Goal: Information Seeking & Learning: Learn about a topic

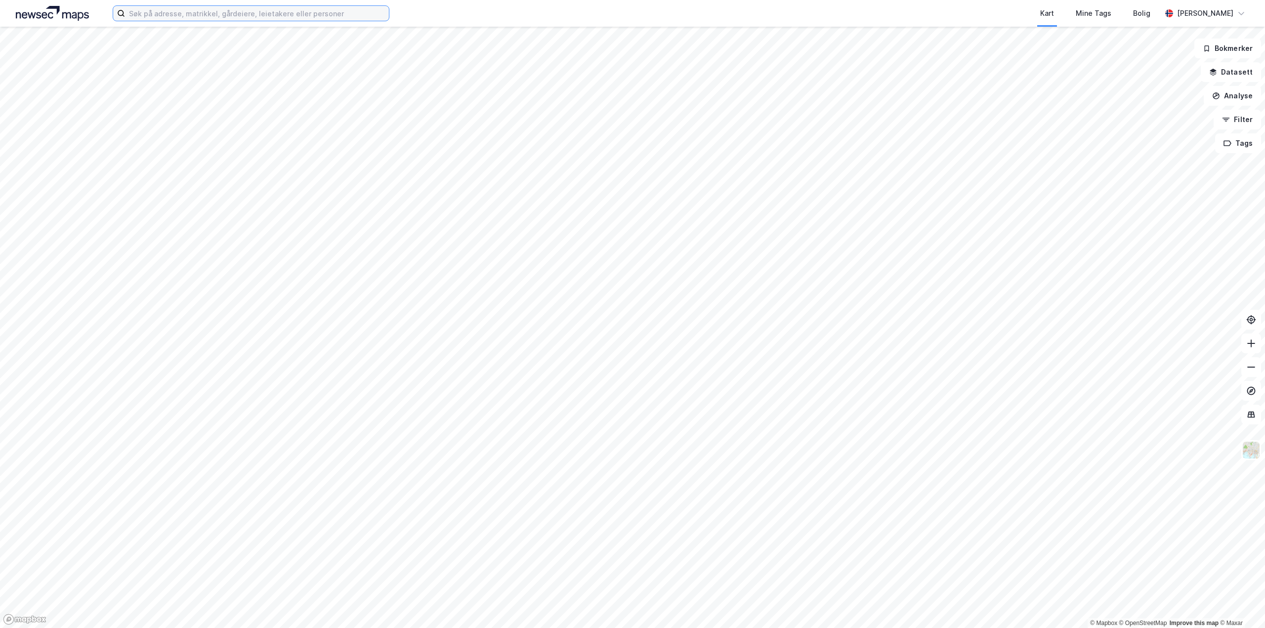
click at [196, 10] on input at bounding box center [257, 13] width 264 height 15
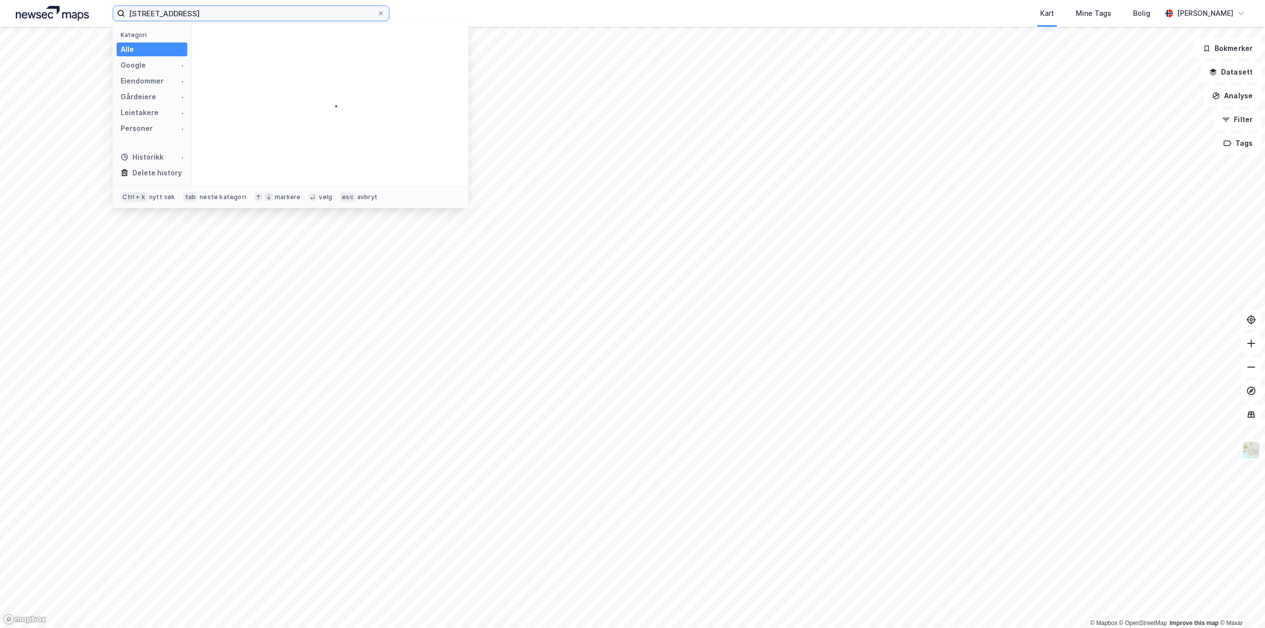
type input "[STREET_ADDRESS]"
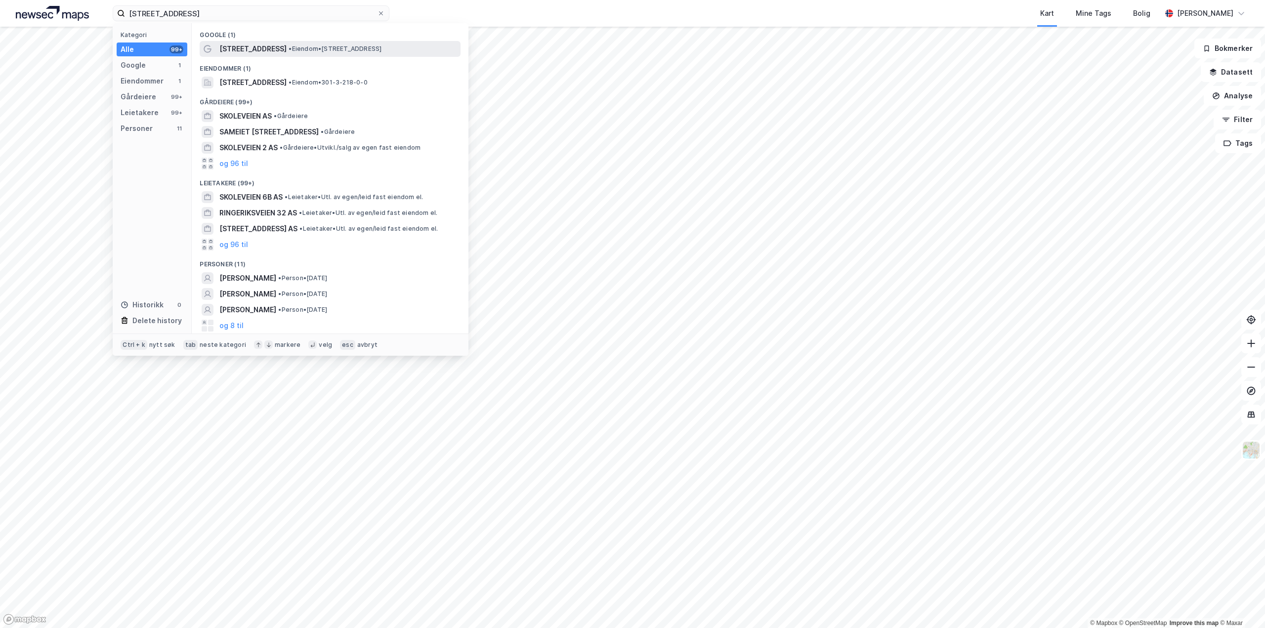
click at [264, 51] on span "[STREET_ADDRESS]" at bounding box center [252, 49] width 67 height 12
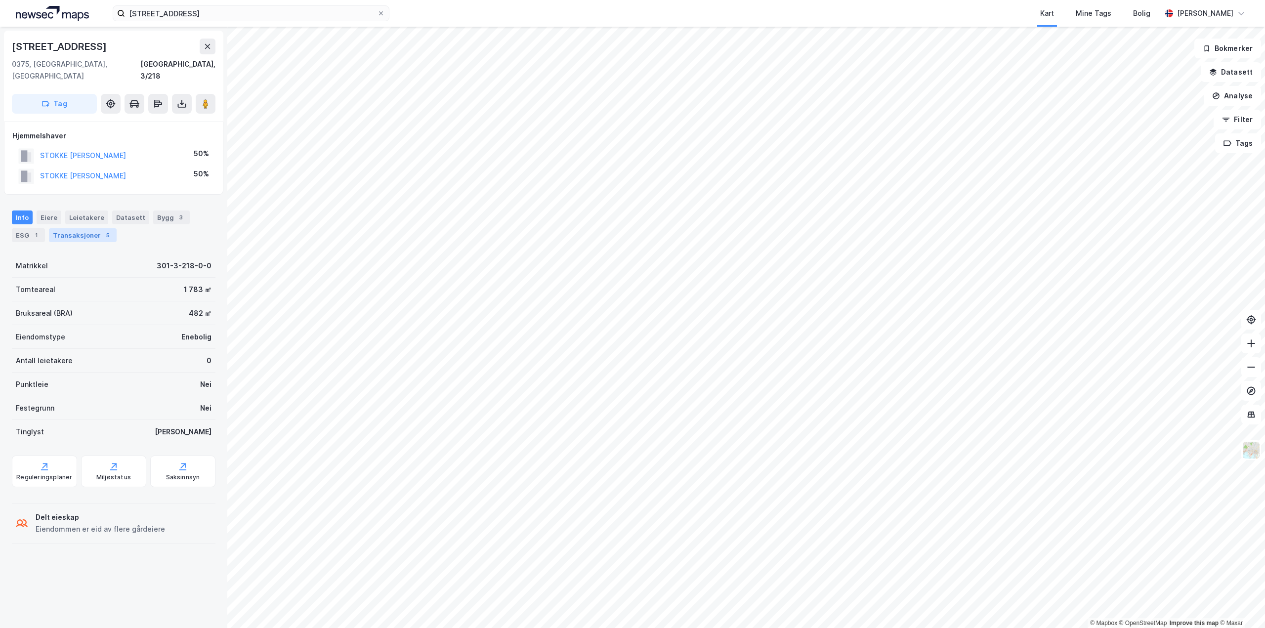
click at [70, 228] on div "Transaksjoner 5" at bounding box center [83, 235] width 68 height 14
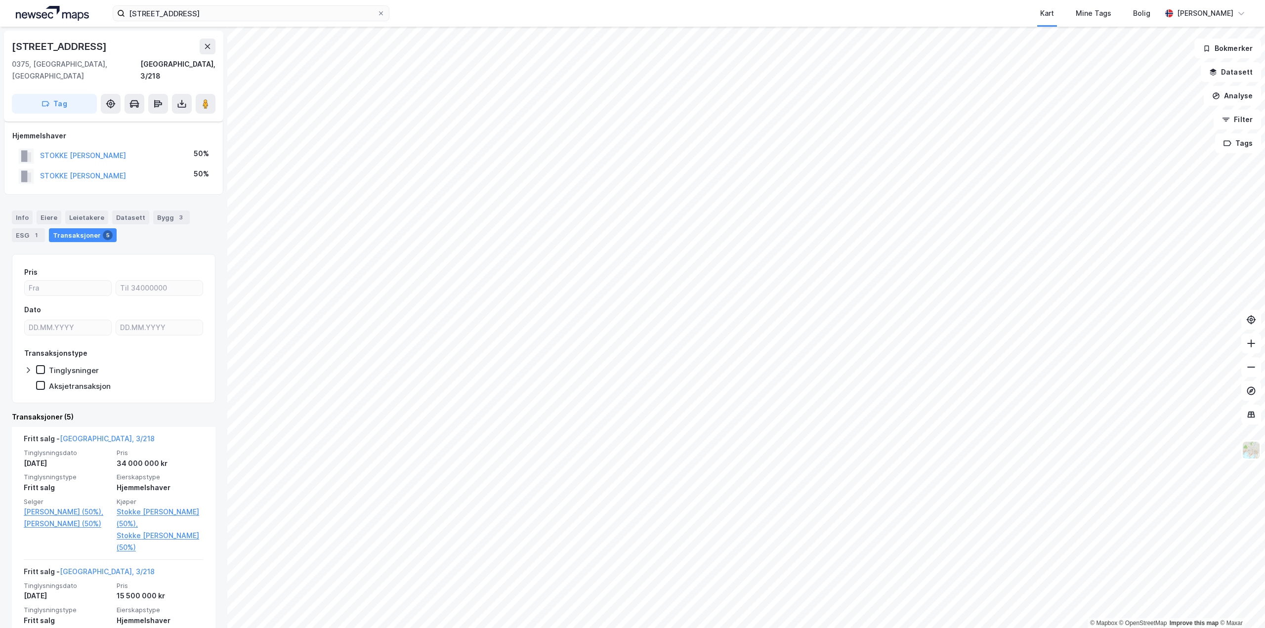
scroll to position [198, 0]
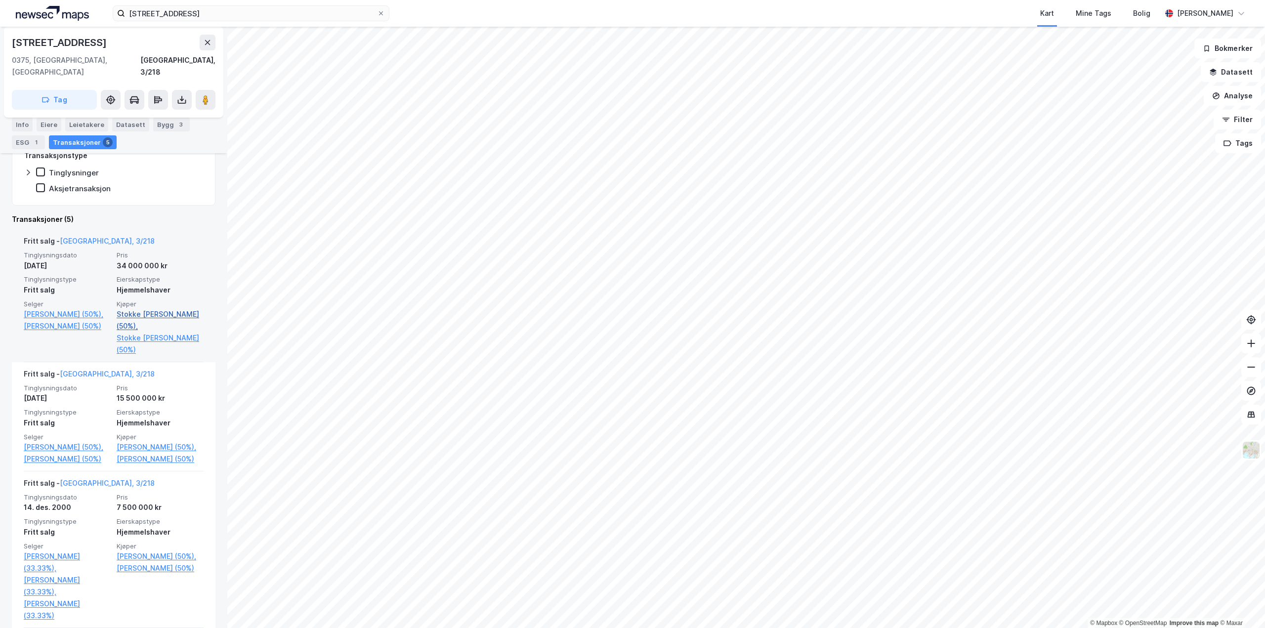
click at [151, 308] on link "Stokke [PERSON_NAME] (50%)," at bounding box center [160, 320] width 87 height 24
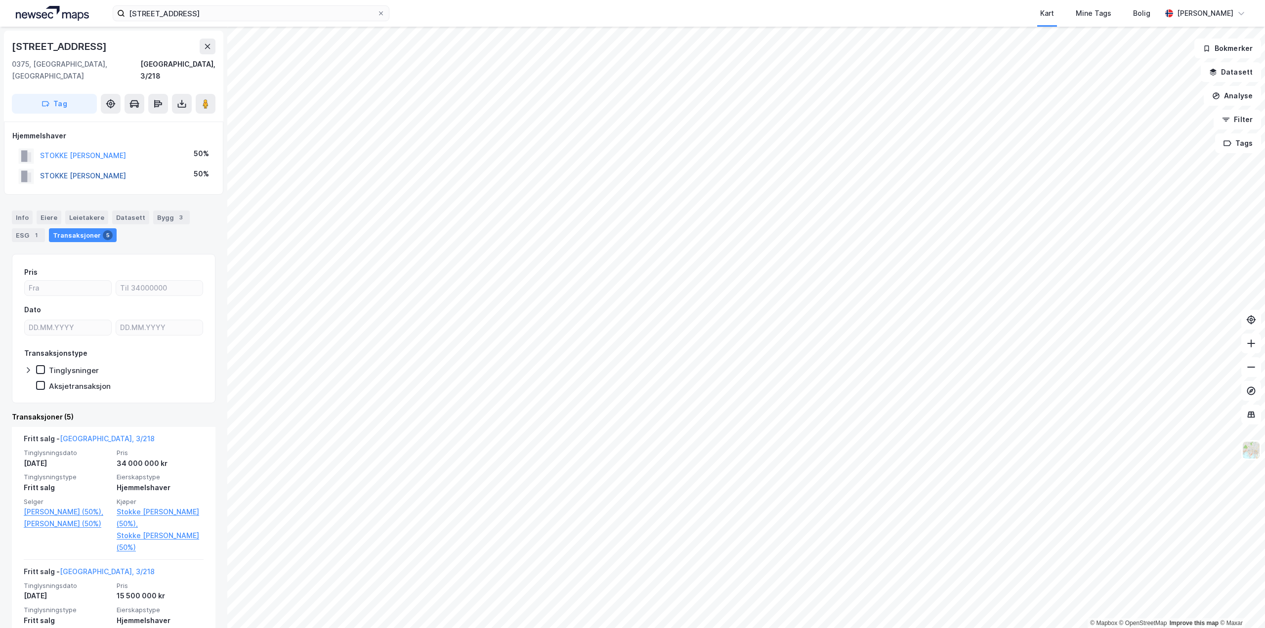
click at [0, 0] on button "STOKKE [PERSON_NAME]" at bounding box center [0, 0] width 0 height 0
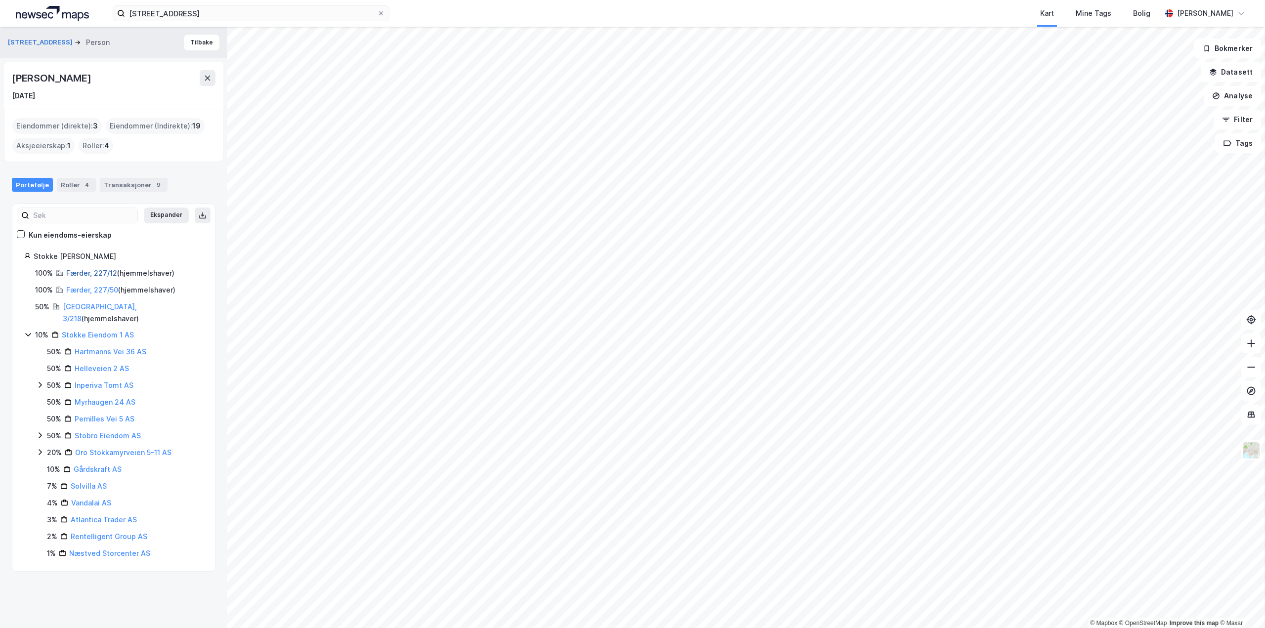
click at [84, 269] on link "Færder, 227/12" at bounding box center [91, 273] width 51 height 8
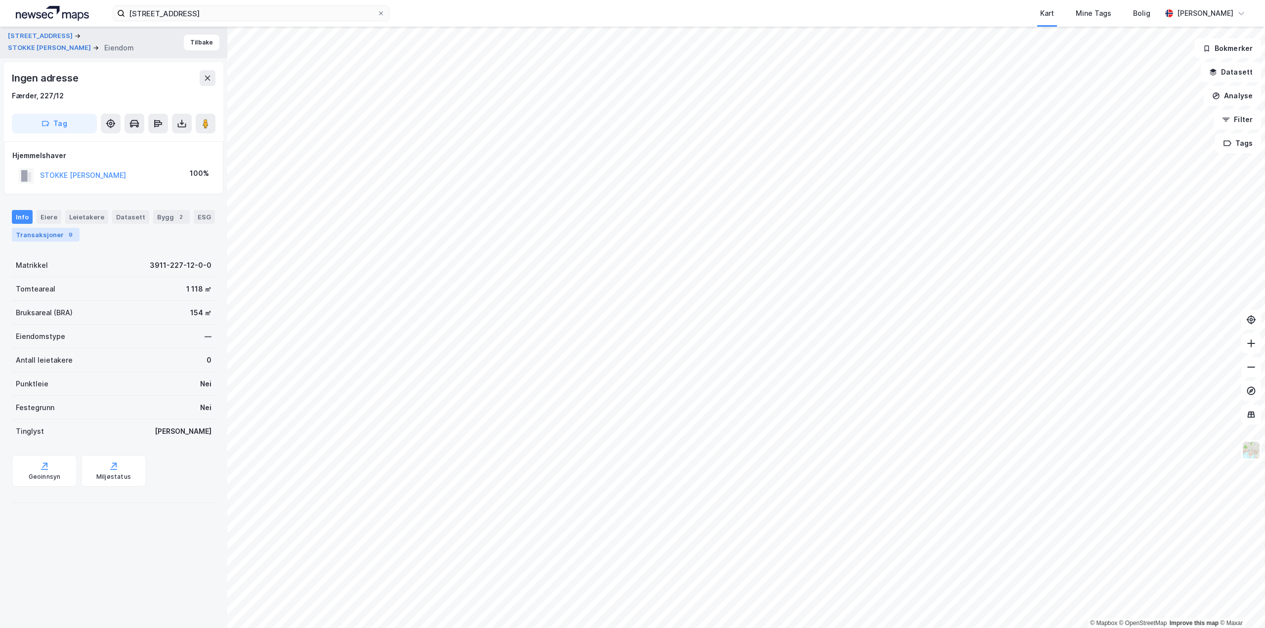
click at [44, 232] on div "Transaksjoner 9" at bounding box center [46, 235] width 68 height 14
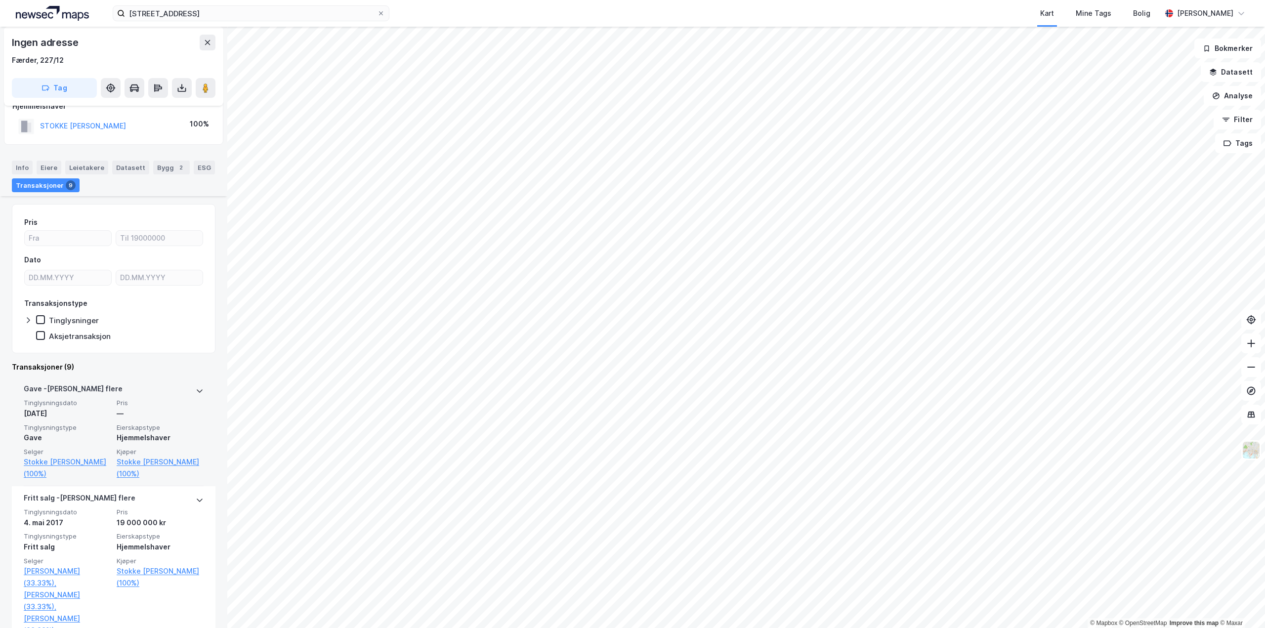
scroll to position [198, 0]
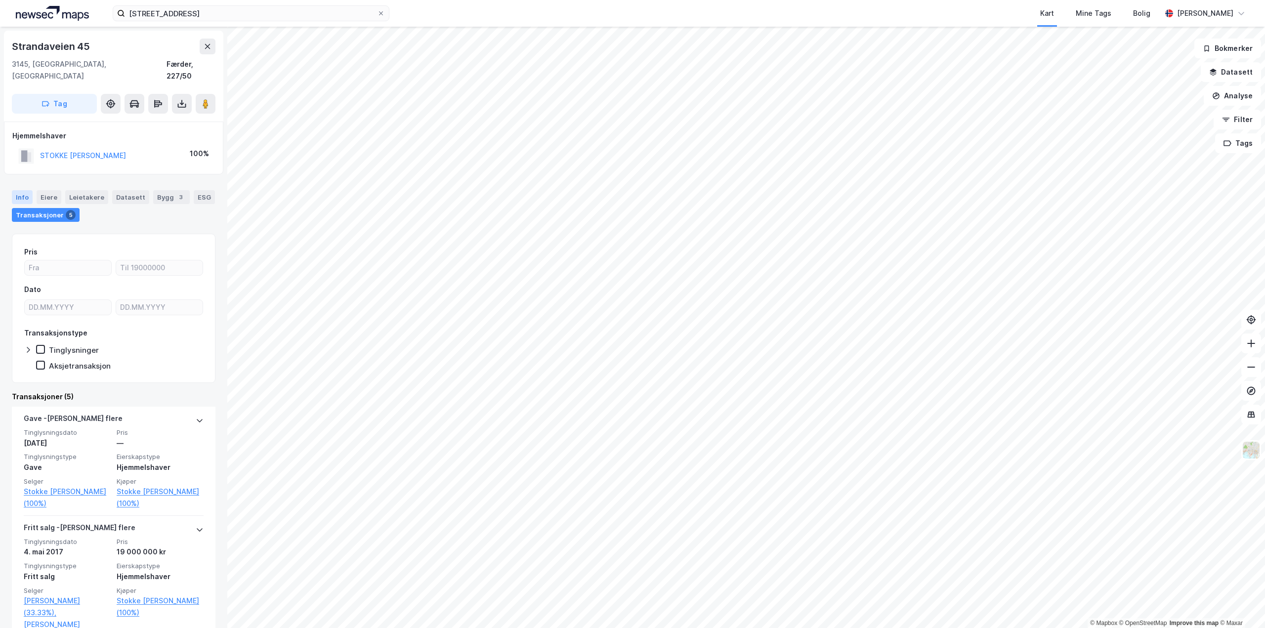
click at [26, 190] on div "Info" at bounding box center [22, 197] width 21 height 14
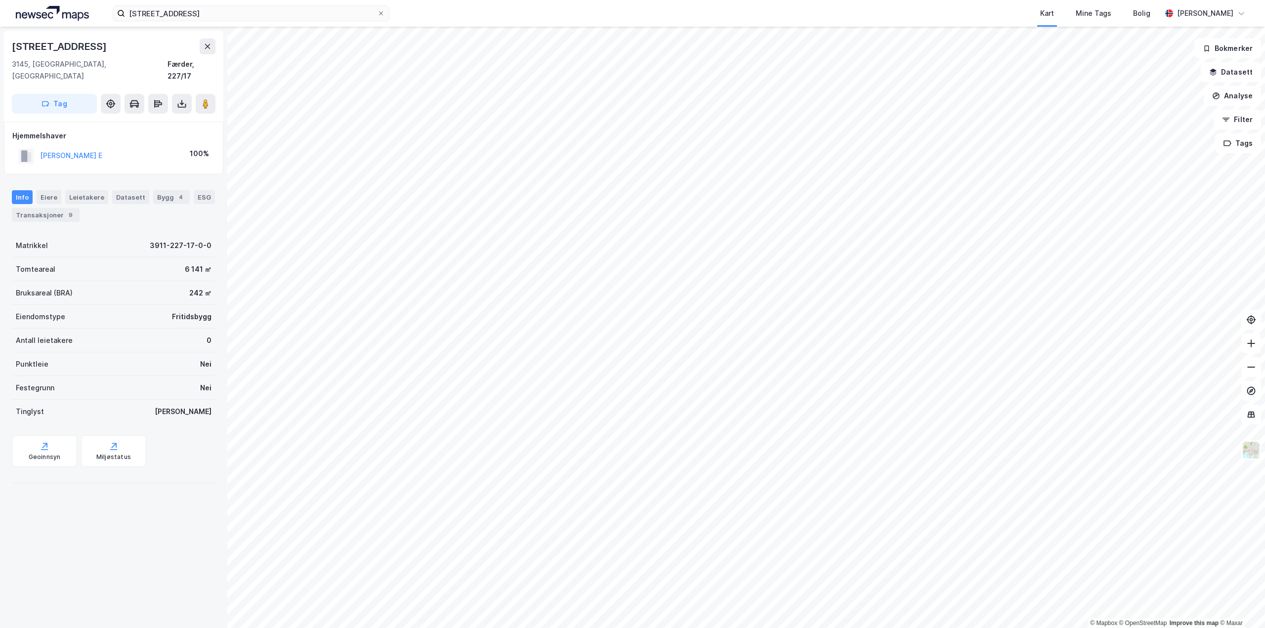
click at [623, 0] on html "SKØYENVEIEN 32 Kart Mine Tags Bolig [PERSON_NAME] © Mapbox © OpenStreetMap Impr…" at bounding box center [632, 314] width 1265 height 628
click at [30, 208] on div "Transaksjoner 5" at bounding box center [46, 215] width 68 height 14
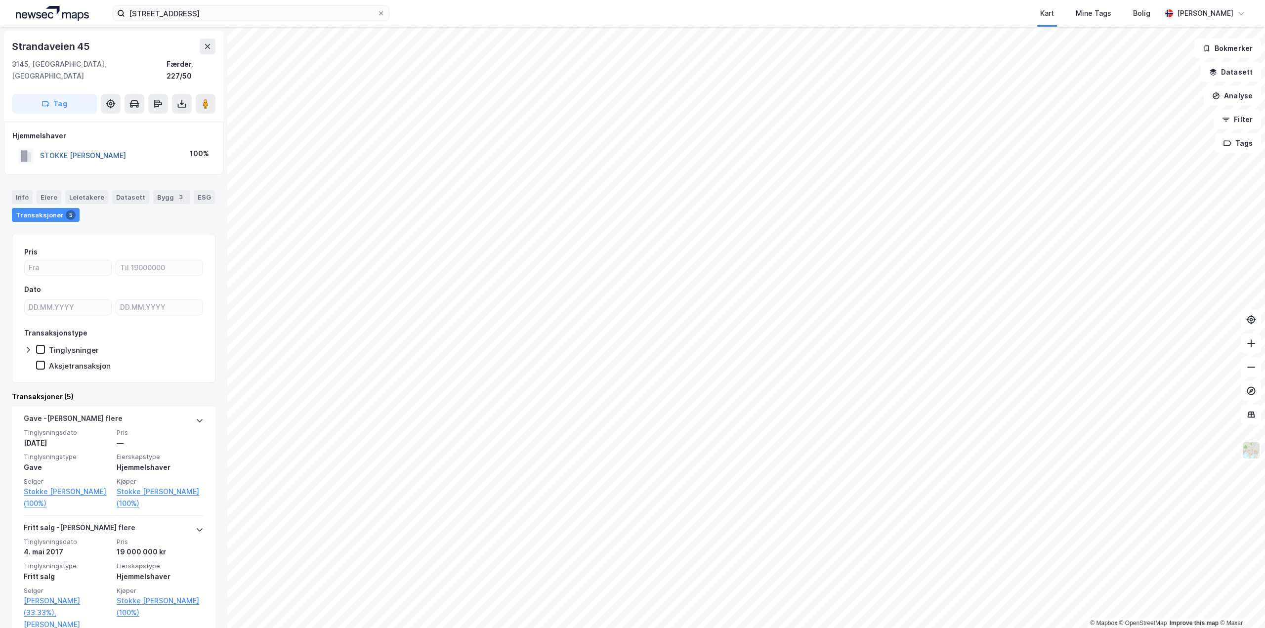
click at [0, 0] on button "STOKKE [PERSON_NAME]" at bounding box center [0, 0] width 0 height 0
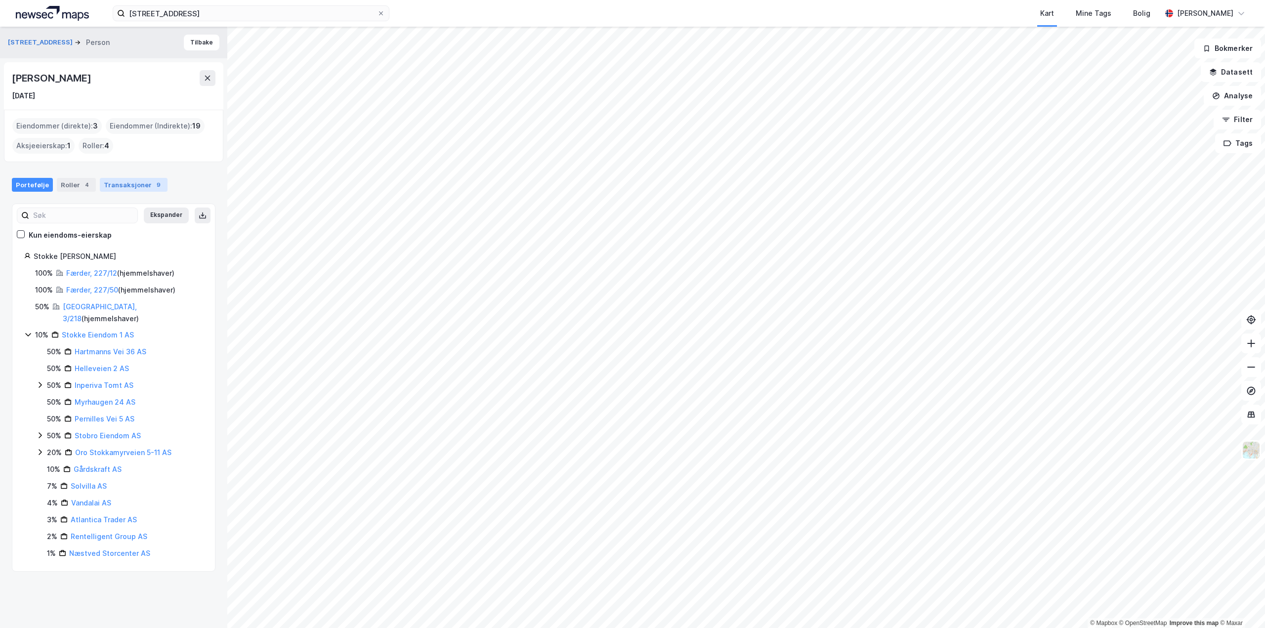
click at [119, 184] on div "Transaksjoner 9" at bounding box center [134, 185] width 68 height 14
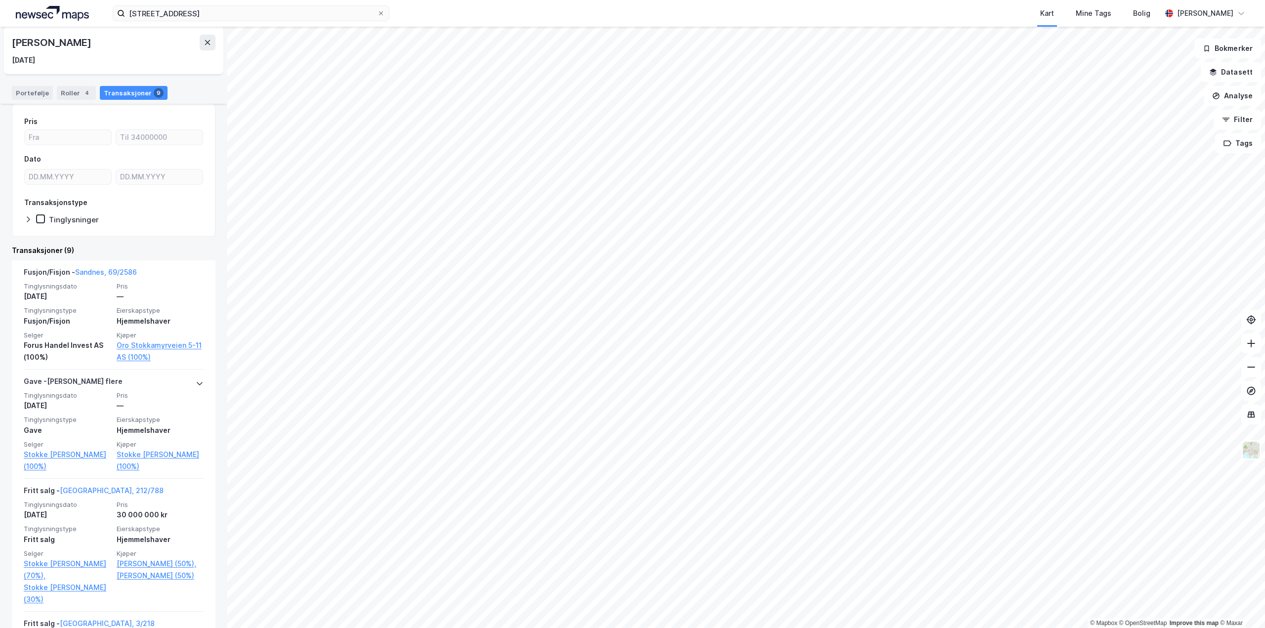
scroll to position [148, 0]
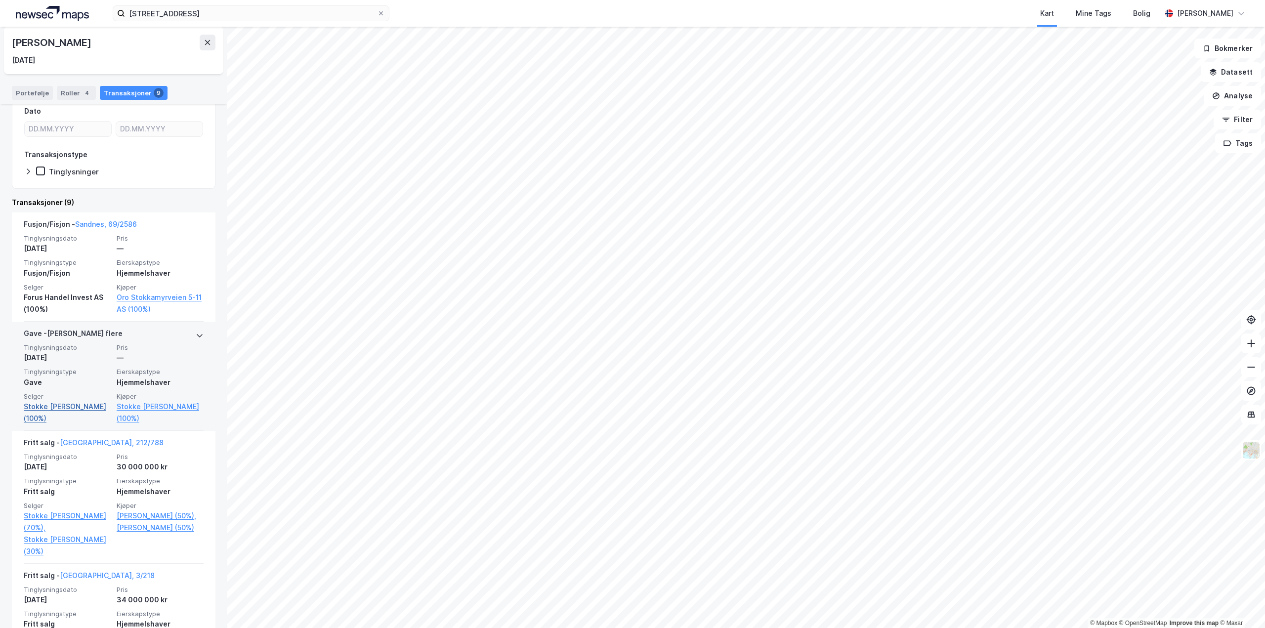
click at [70, 406] on link "Stokke [PERSON_NAME] (100%)" at bounding box center [67, 413] width 87 height 24
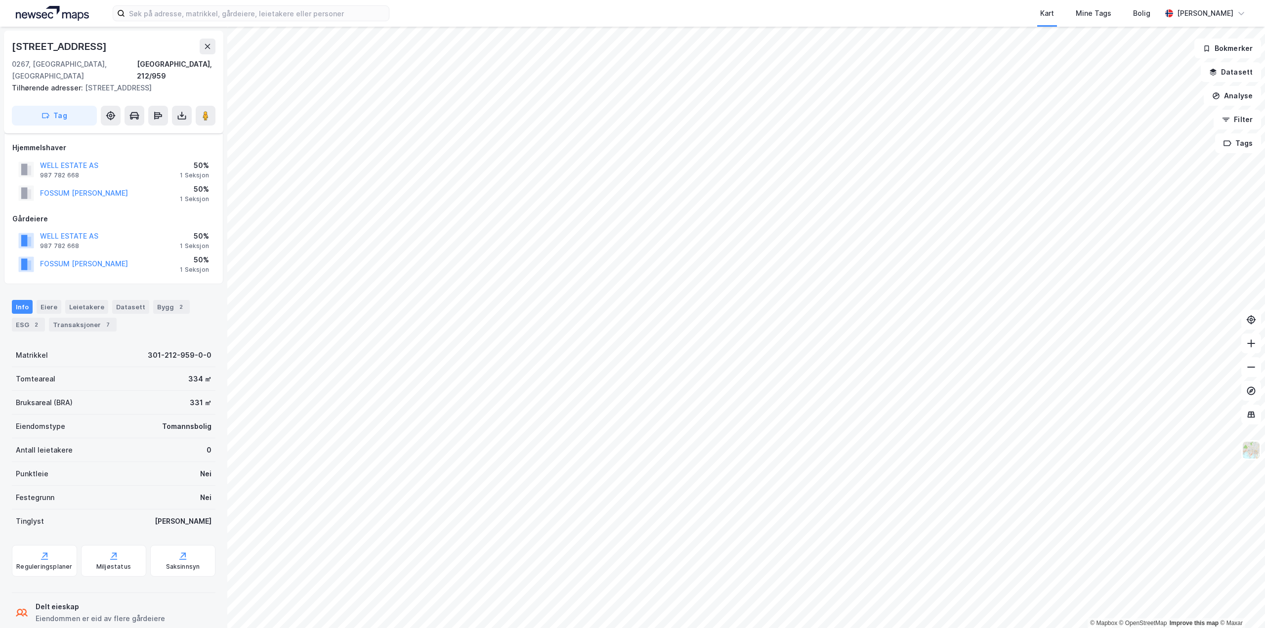
scroll to position [49, 0]
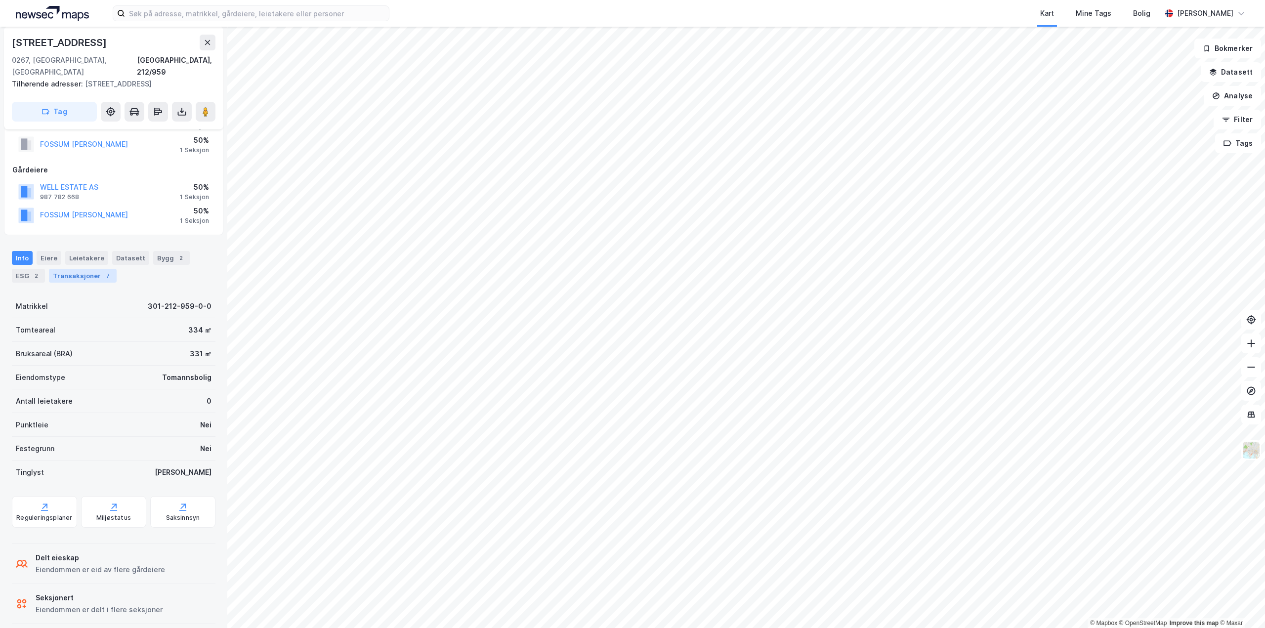
click at [69, 269] on div "Transaksjoner 7" at bounding box center [83, 276] width 68 height 14
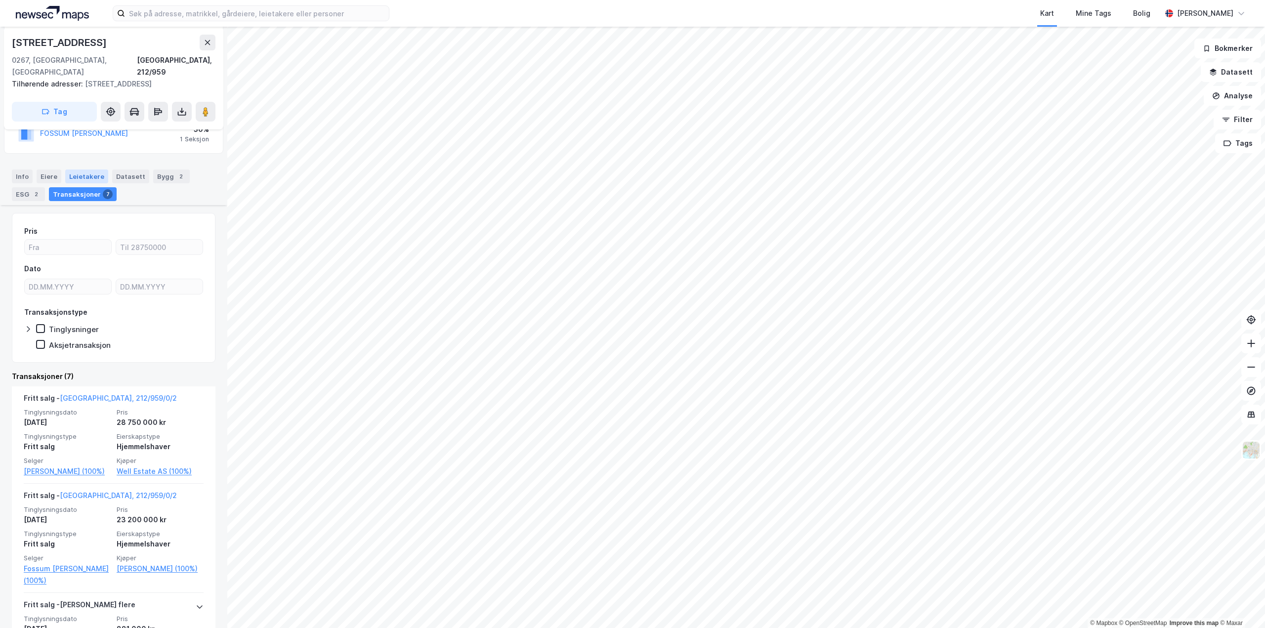
scroll to position [198, 0]
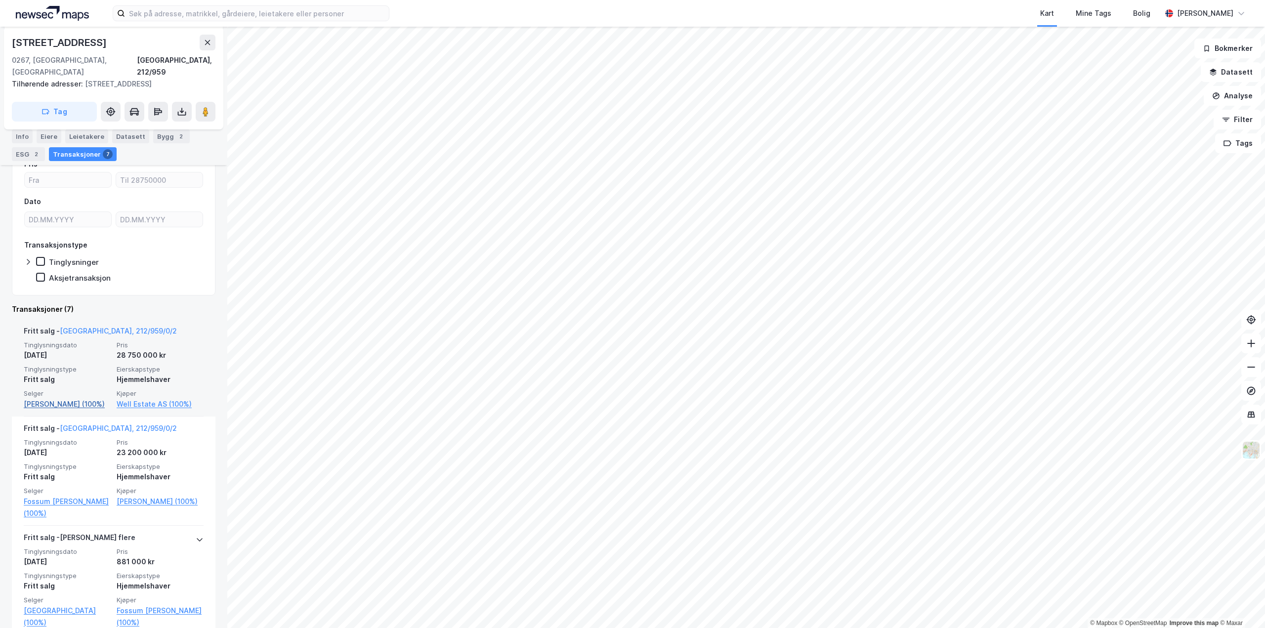
click at [58, 398] on link "Granlund Rita K Løkken (100%)" at bounding box center [67, 404] width 87 height 12
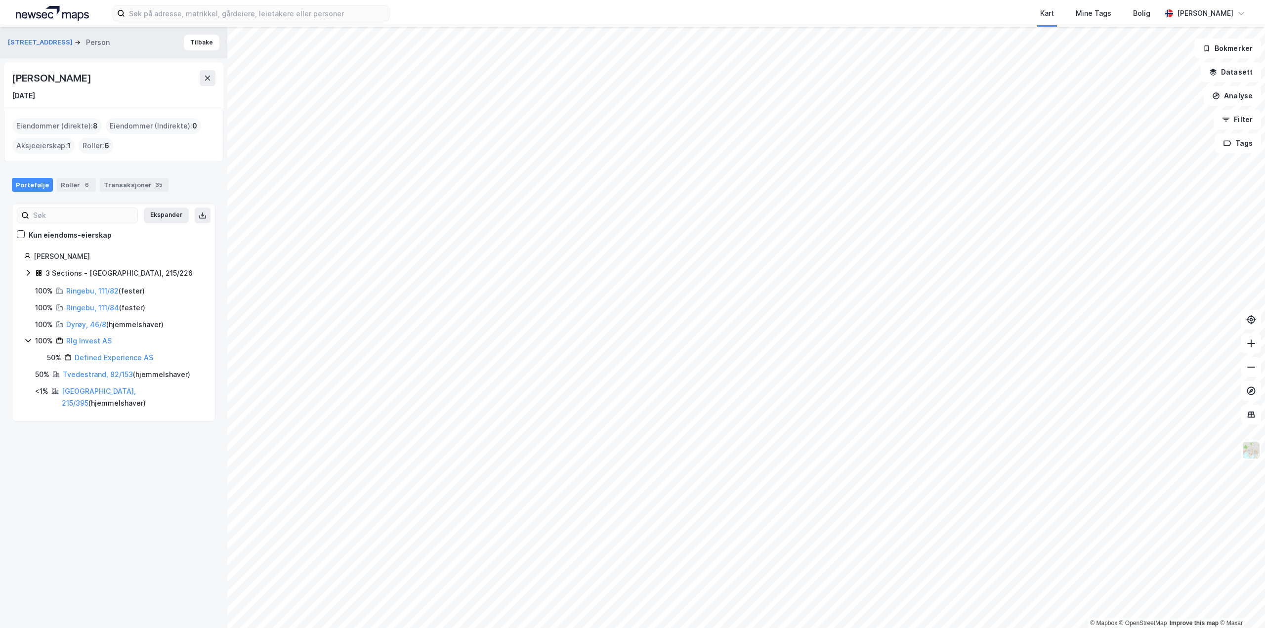
click at [28, 273] on icon at bounding box center [28, 273] width 8 height 8
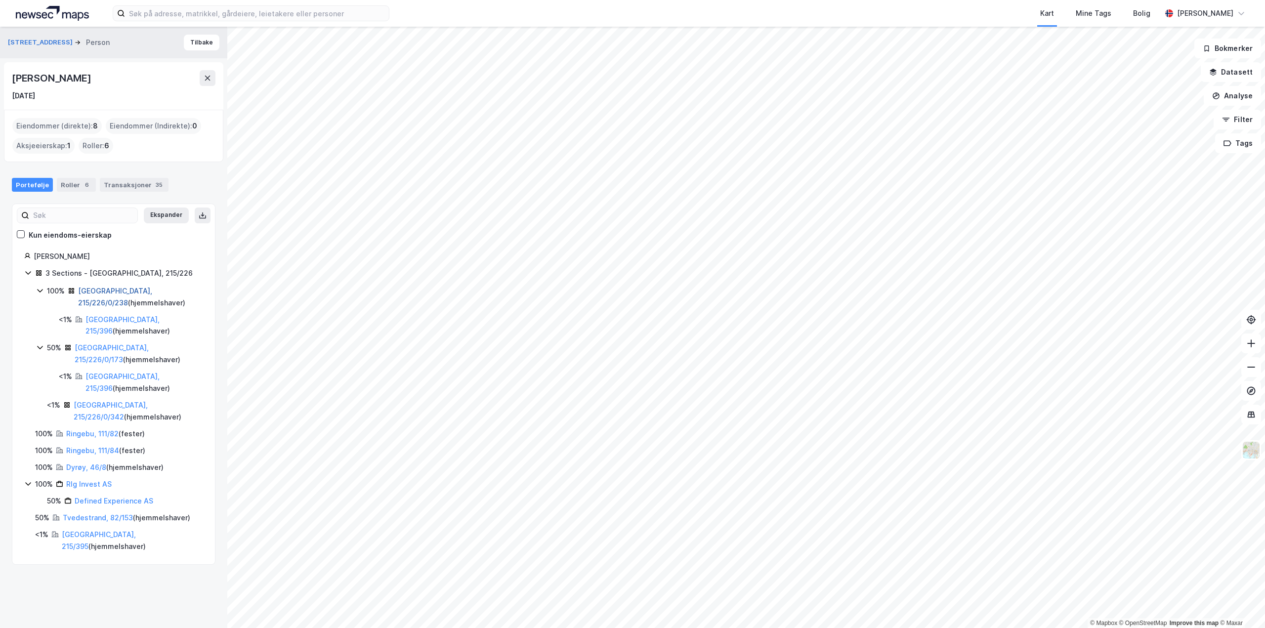
click at [95, 287] on link "Oslo, 215/226/0/238" at bounding box center [115, 297] width 74 height 20
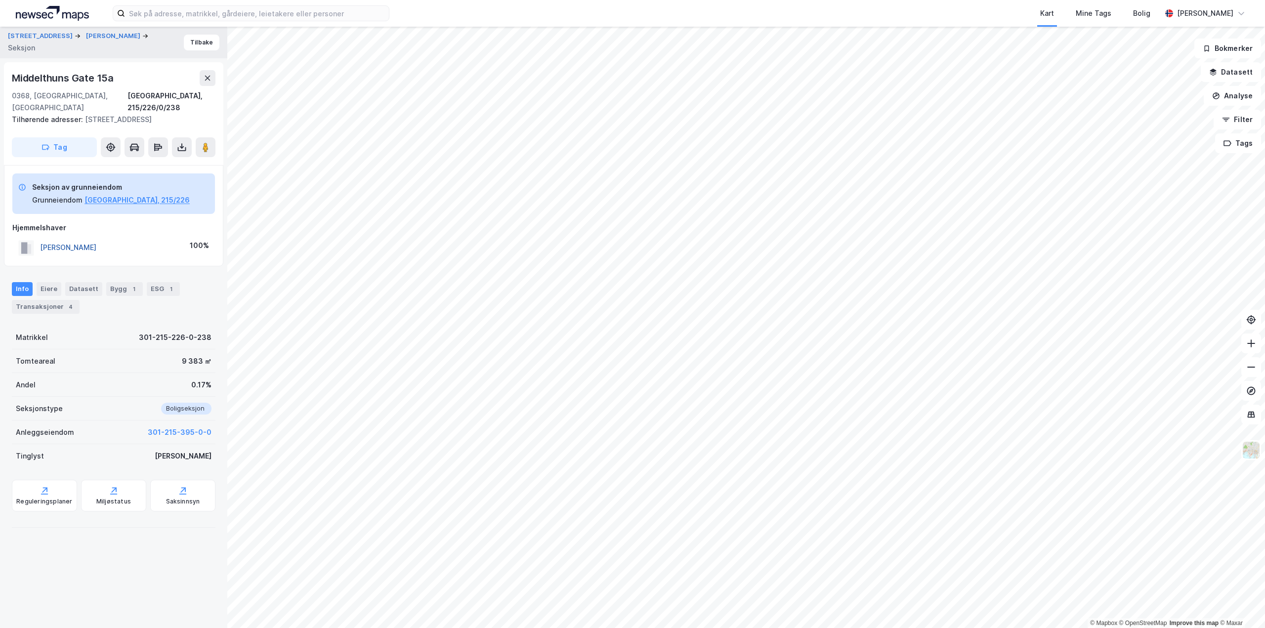
click at [0, 0] on button "GRANLUND RITA K LØKKEN" at bounding box center [0, 0] width 0 height 0
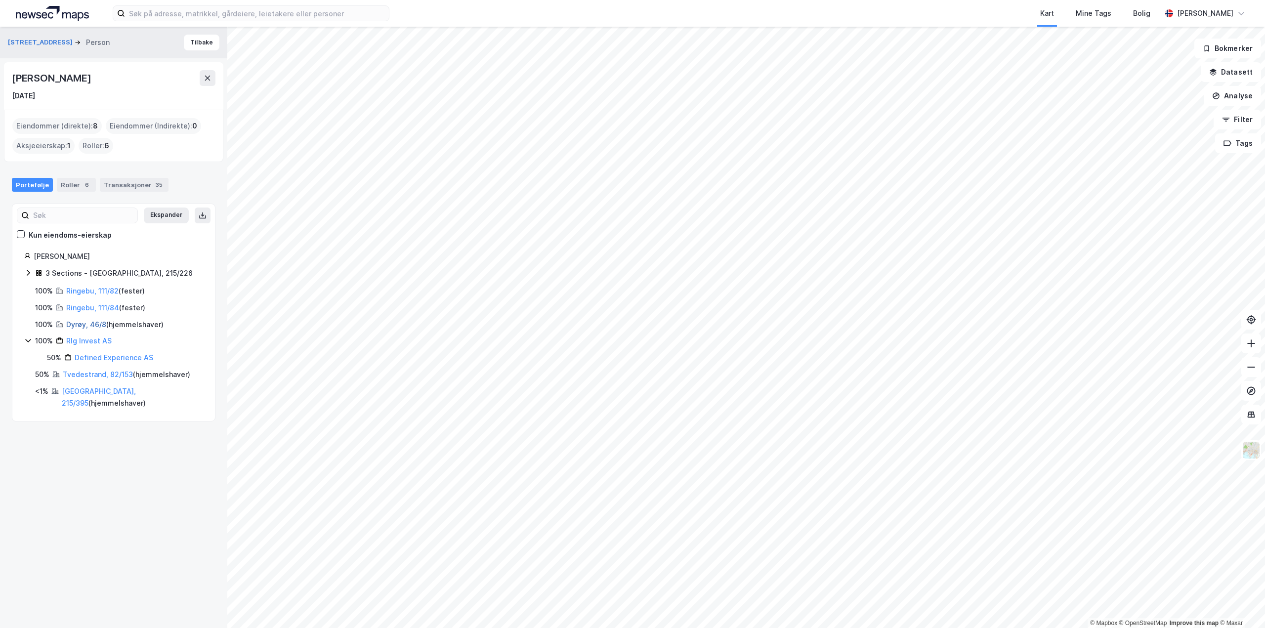
click at [81, 323] on link "Dyrøy, 46/8" at bounding box center [86, 324] width 40 height 8
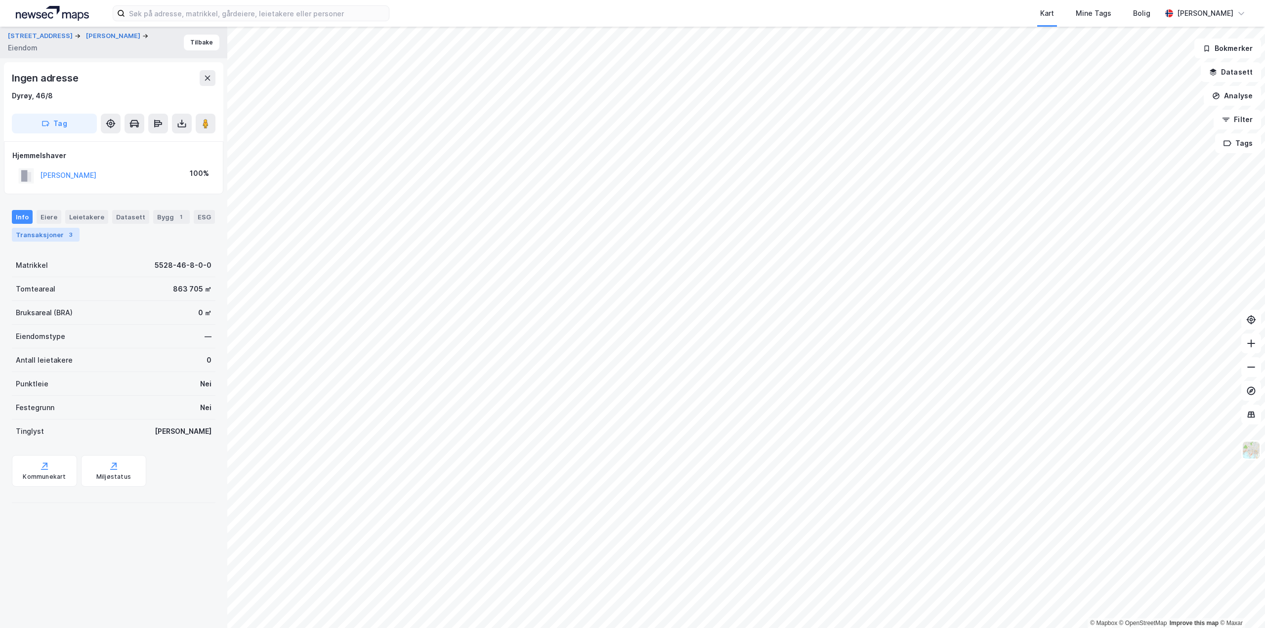
click at [66, 236] on div "3" at bounding box center [71, 235] width 10 height 10
